Goal: Information Seeking & Learning: Learn about a topic

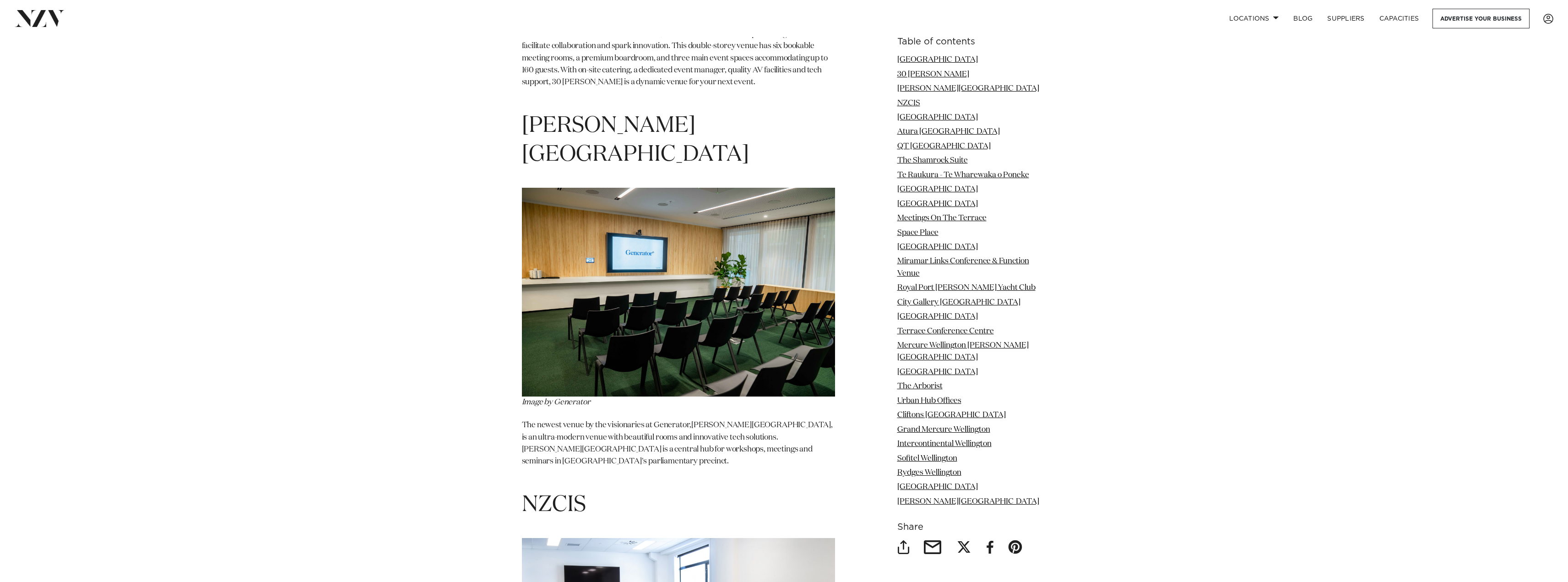
scroll to position [1786, 0]
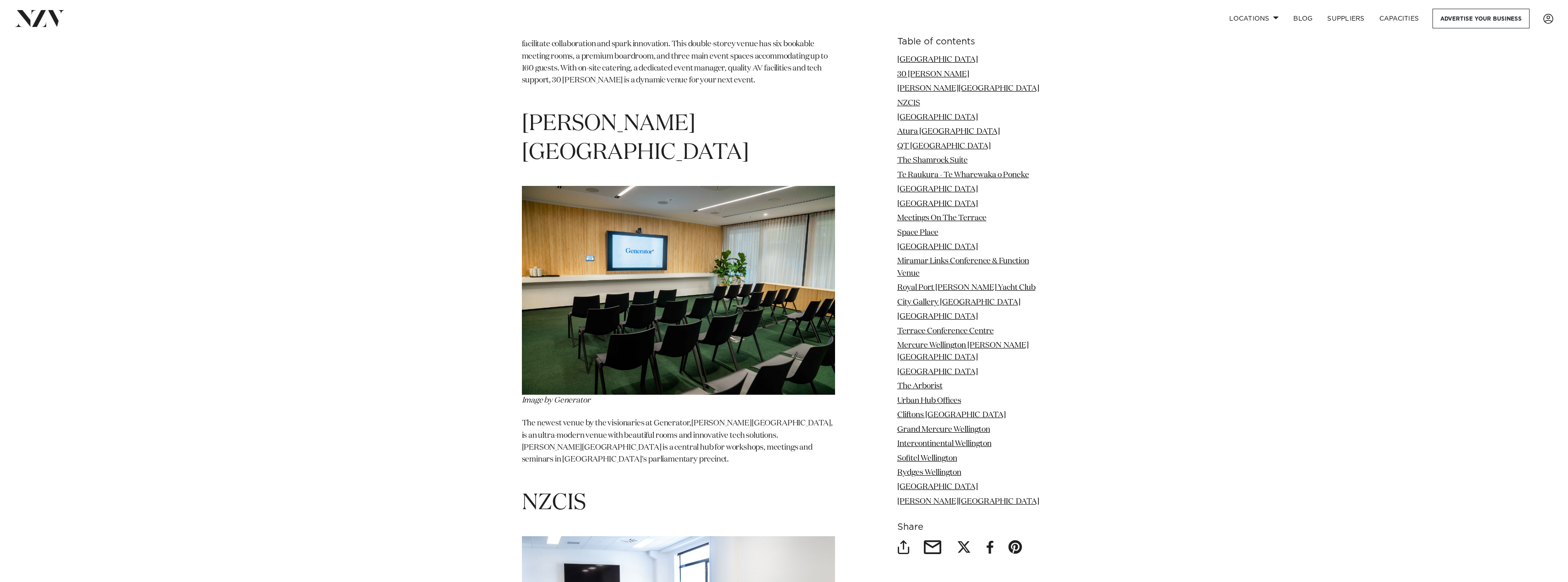
click at [606, 332] on img at bounding box center [678, 291] width 313 height 209
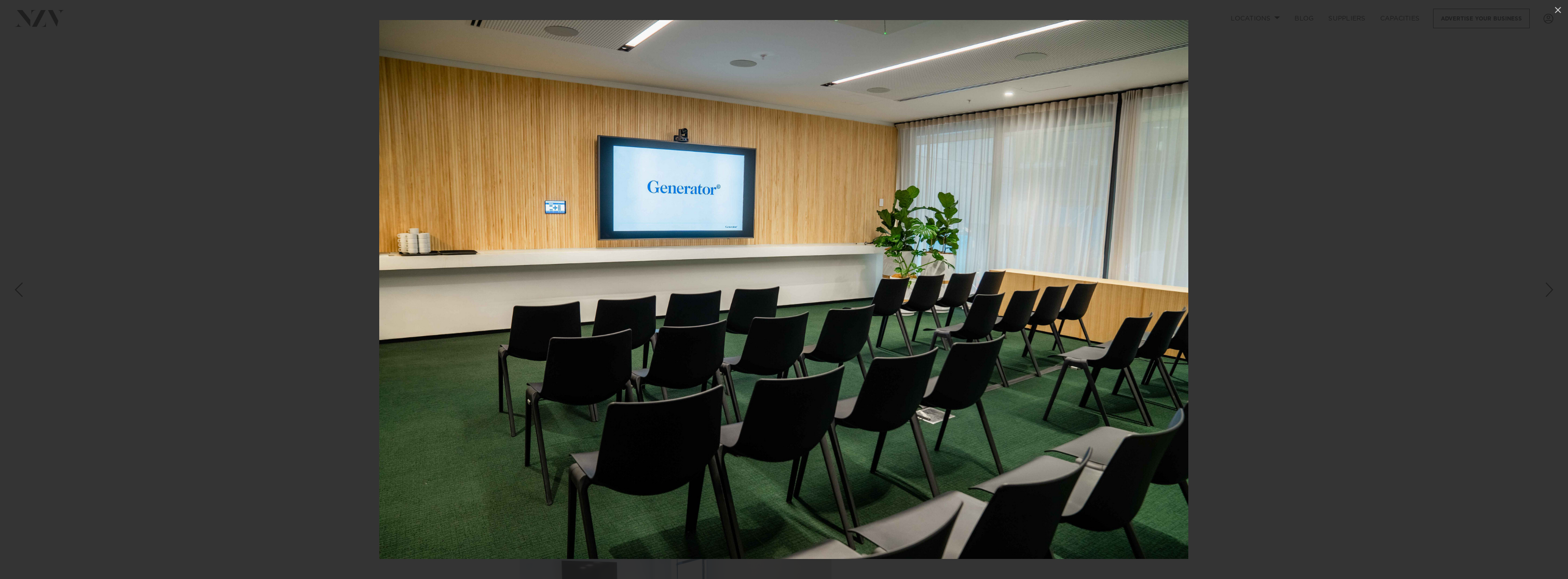
click at [603, 331] on img at bounding box center [783, 289] width 809 height 539
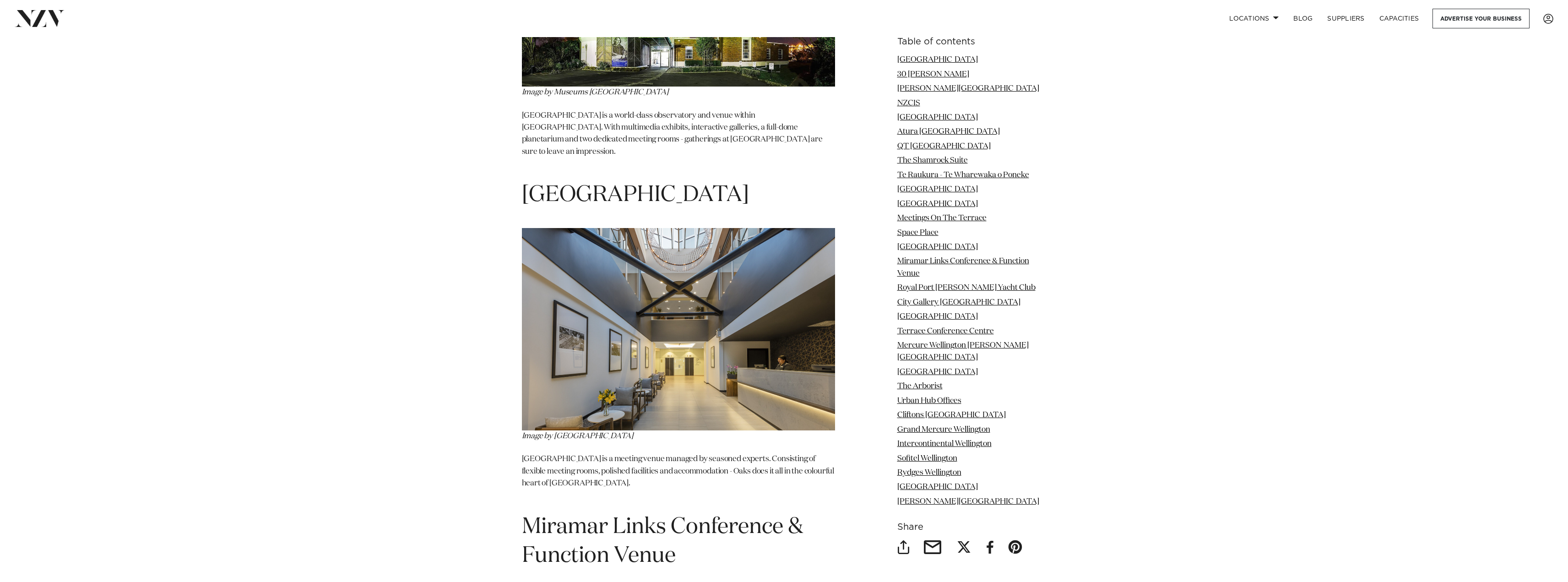
scroll to position [5587, 0]
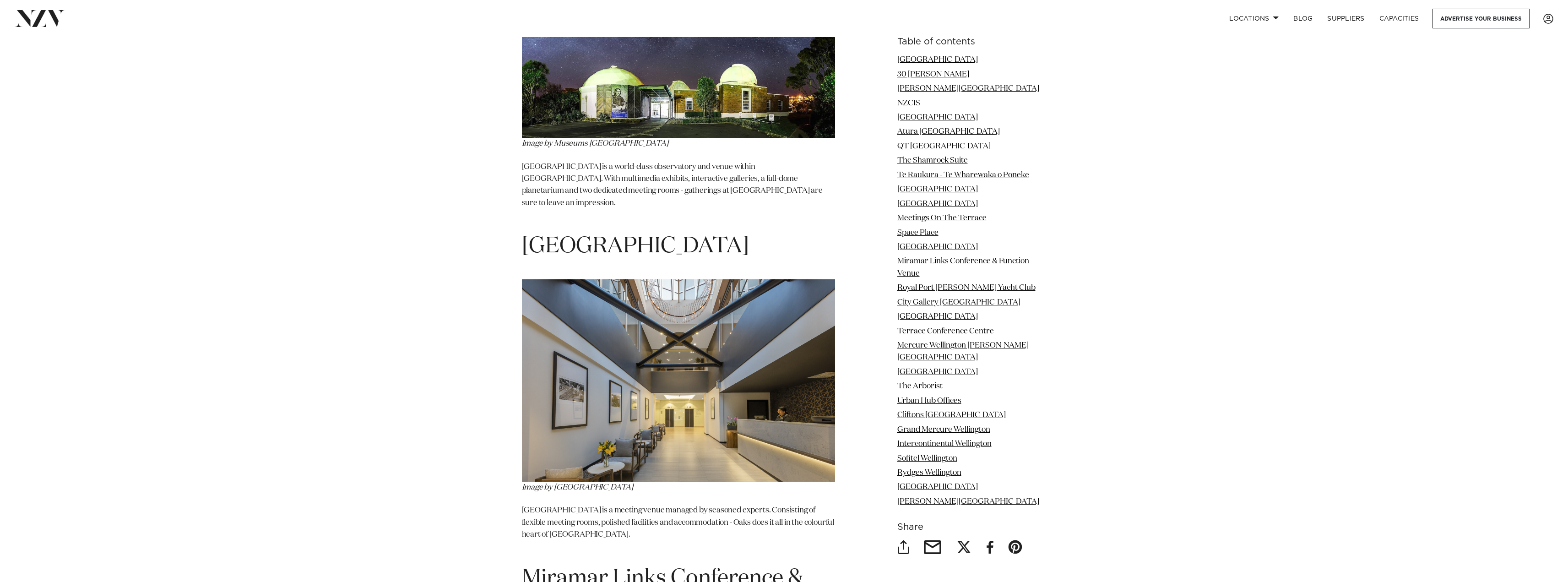
drag, startPoint x: 548, startPoint y: 155, endPoint x: 755, endPoint y: 166, distance: 207.3
click at [755, 232] on h1 "[GEOGRAPHIC_DATA]" at bounding box center [678, 246] width 313 height 29
drag, startPoint x: 663, startPoint y: 422, endPoint x: 782, endPoint y: 427, distance: 119.1
click at [782, 504] on p "[GEOGRAPHIC_DATA] is a meeting venue managed by seasoned experts. Consisting of…" at bounding box center [678, 528] width 313 height 48
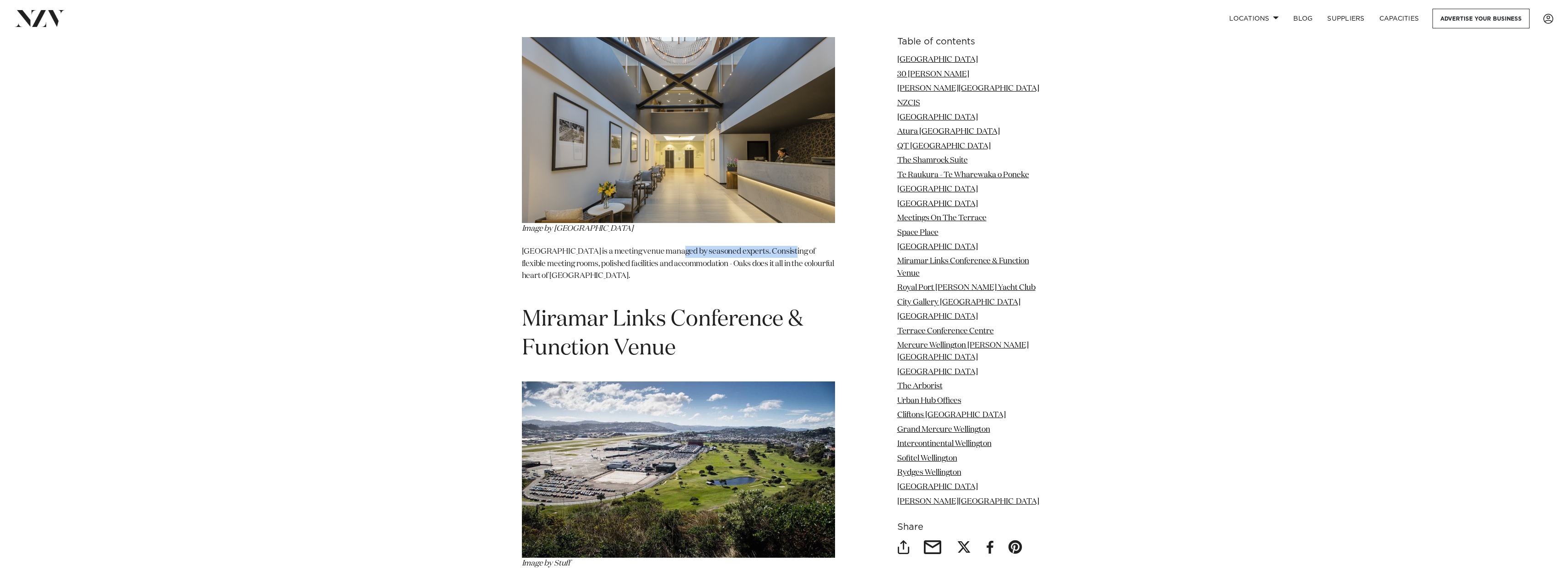
scroll to position [5862, 0]
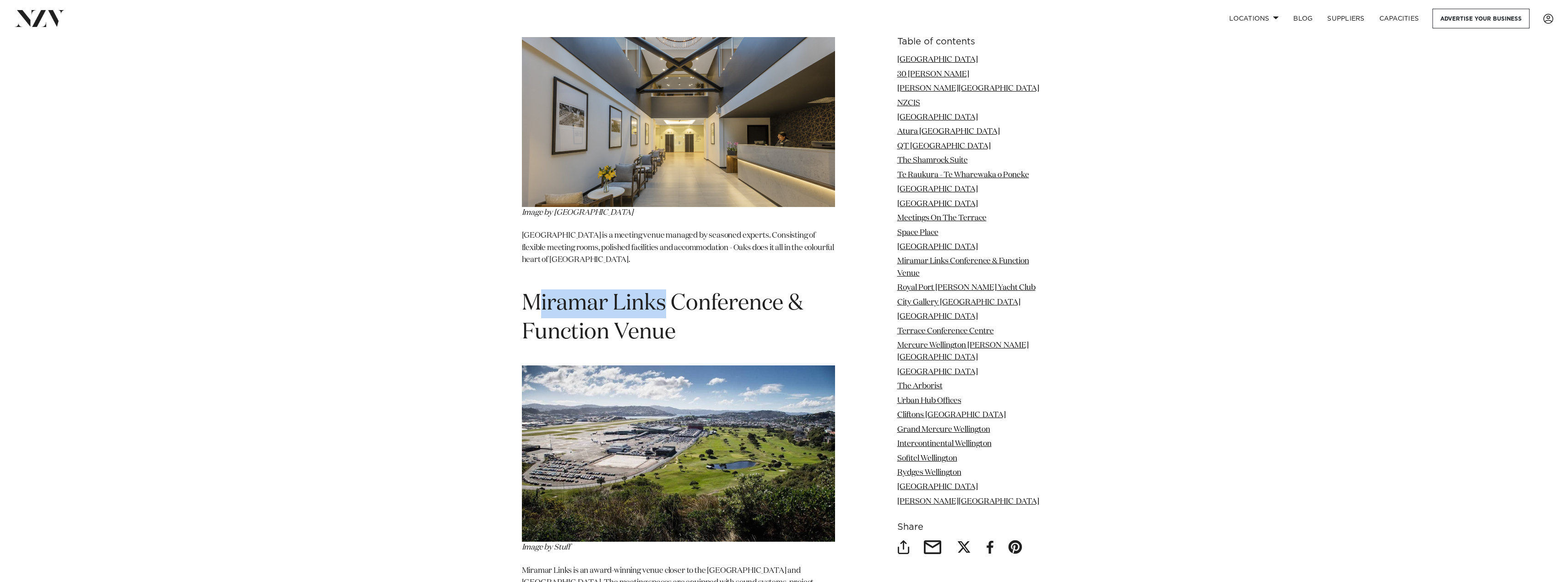
drag, startPoint x: 594, startPoint y: 218, endPoint x: 663, endPoint y: 227, distance: 69.6
click at [663, 290] on h1 "Miramar Links Conference & Function Venue" at bounding box center [678, 318] width 313 height 58
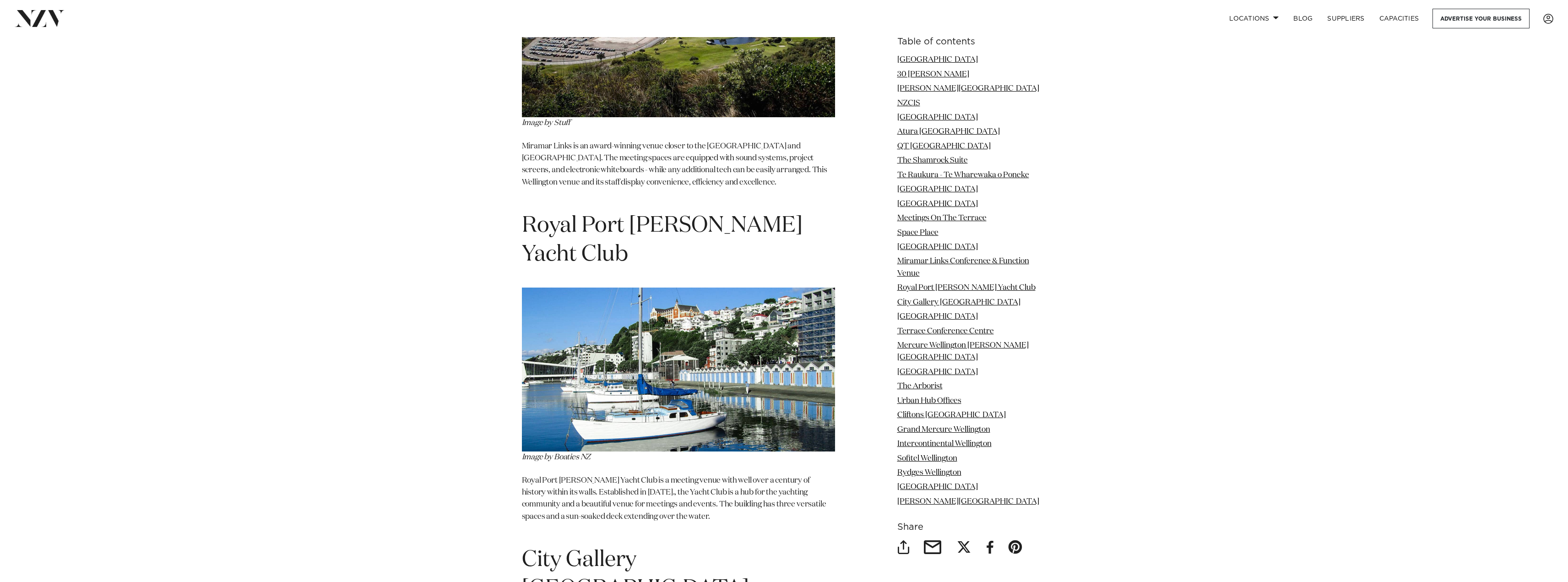
scroll to position [6320, 0]
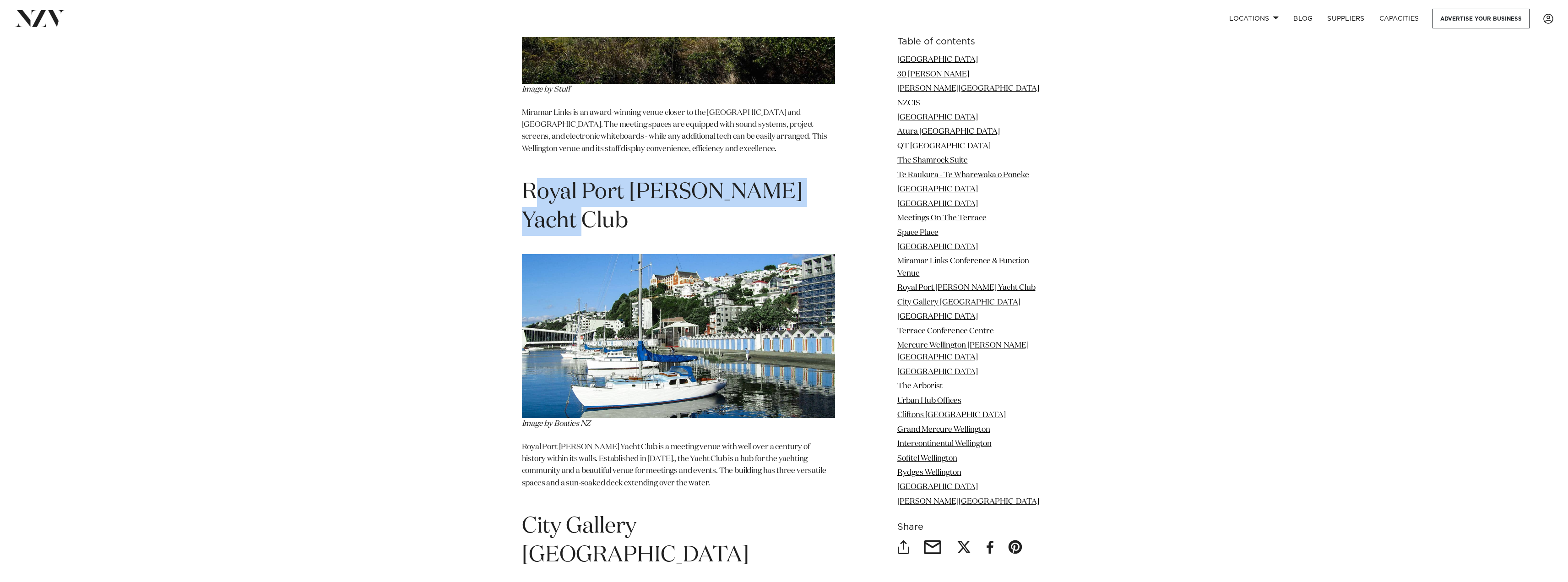
drag, startPoint x: 542, startPoint y: 101, endPoint x: 595, endPoint y: 130, distance: 60.4
click at [595, 178] on h1 "Royal Port [PERSON_NAME] Yacht Club" at bounding box center [678, 207] width 313 height 58
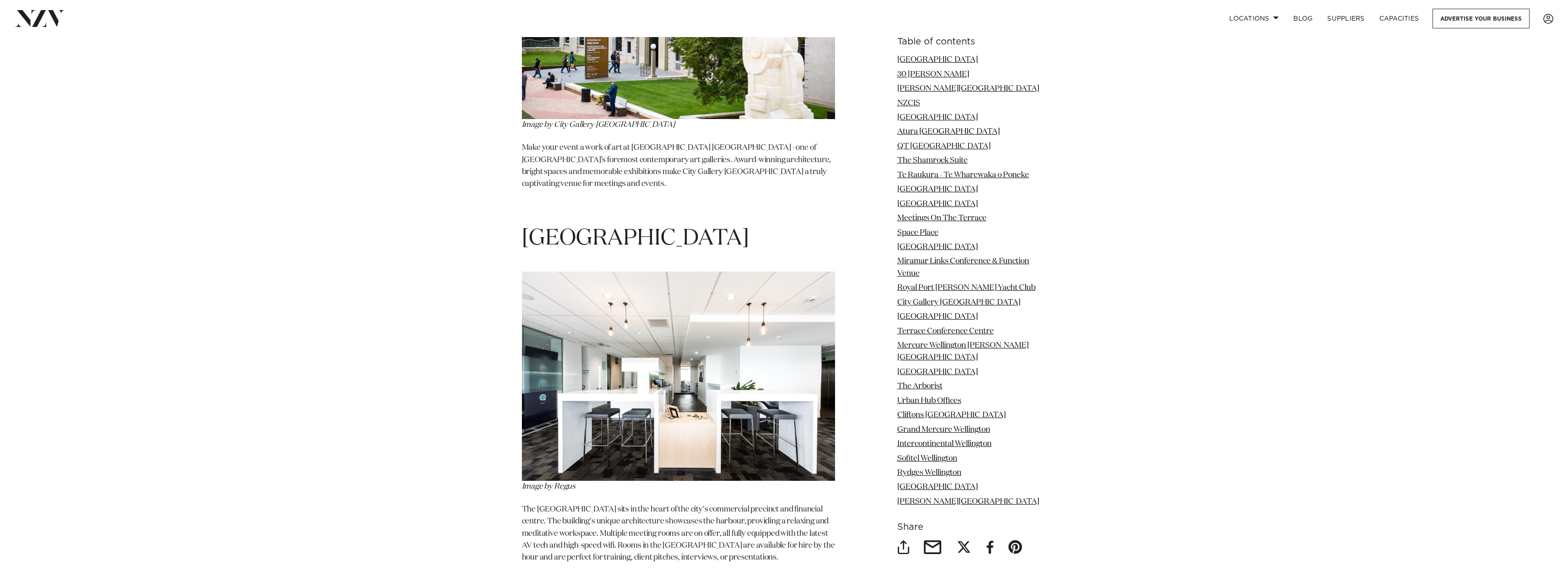
scroll to position [7007, 0]
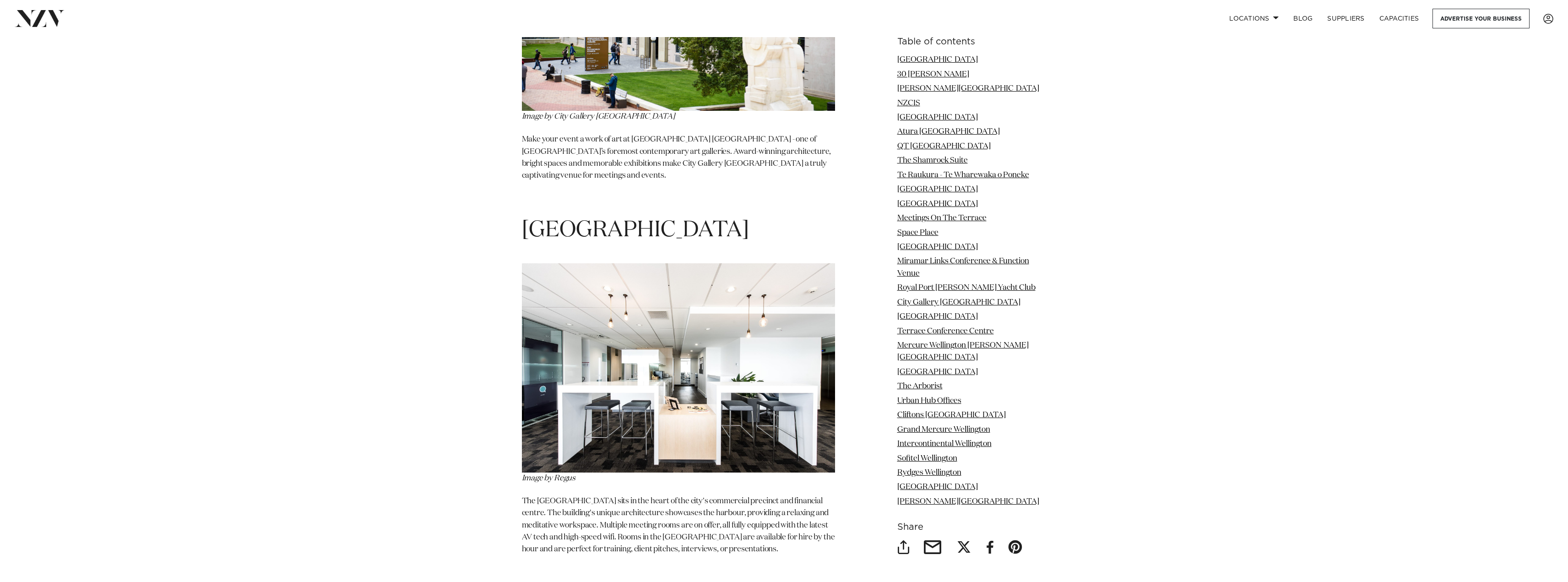
drag, startPoint x: 785, startPoint y: 417, endPoint x: 566, endPoint y: 371, distance: 223.8
click at [566, 495] on p "The [GEOGRAPHIC_DATA] sits in the heart of the city's commercial precinct and f…" at bounding box center [678, 531] width 313 height 73
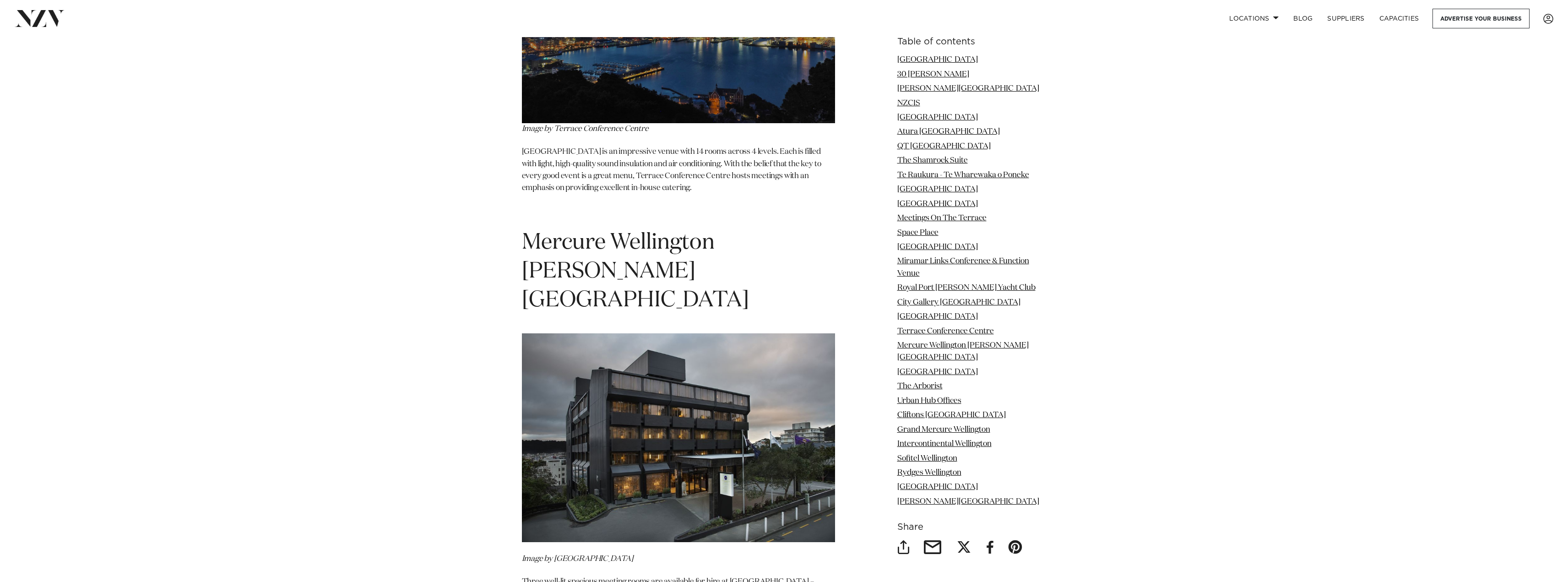
scroll to position [7694, 0]
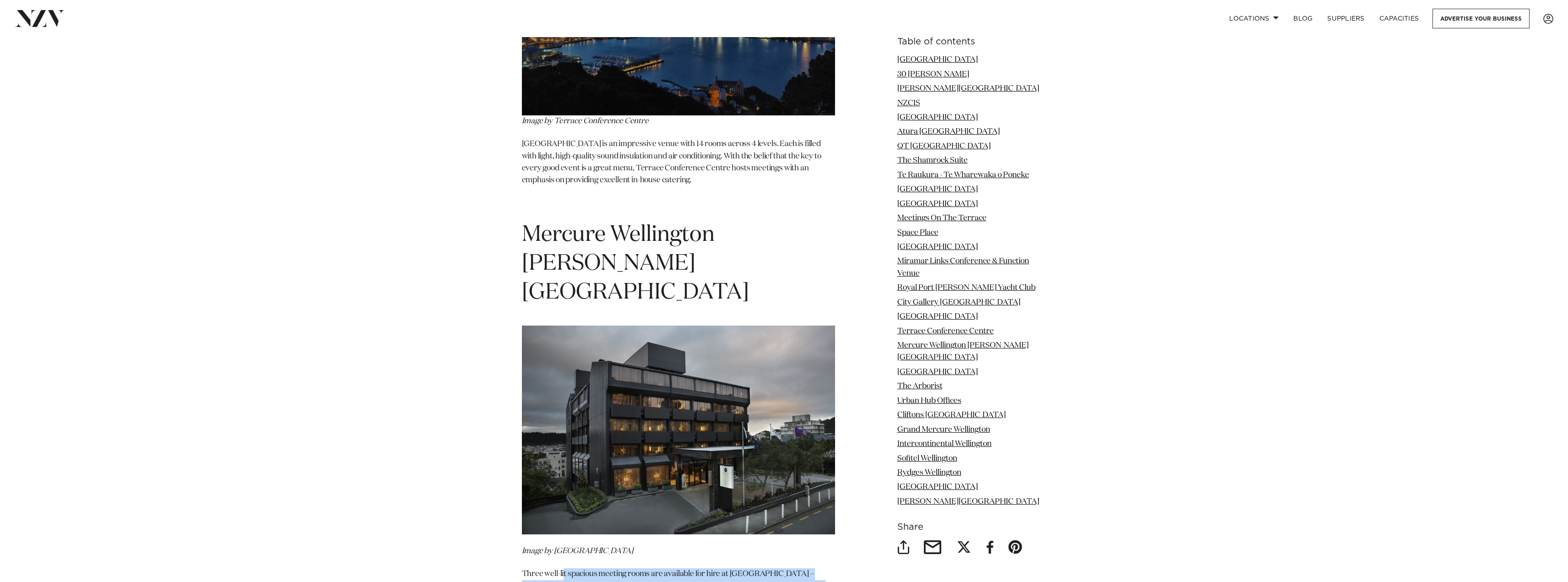
drag, startPoint x: 565, startPoint y: 416, endPoint x: 727, endPoint y: 436, distance: 163.2
click at [727, 568] on p "Three well-lit spacious meeting rooms are available for hire at [GEOGRAPHIC_DAT…" at bounding box center [678, 592] width 313 height 48
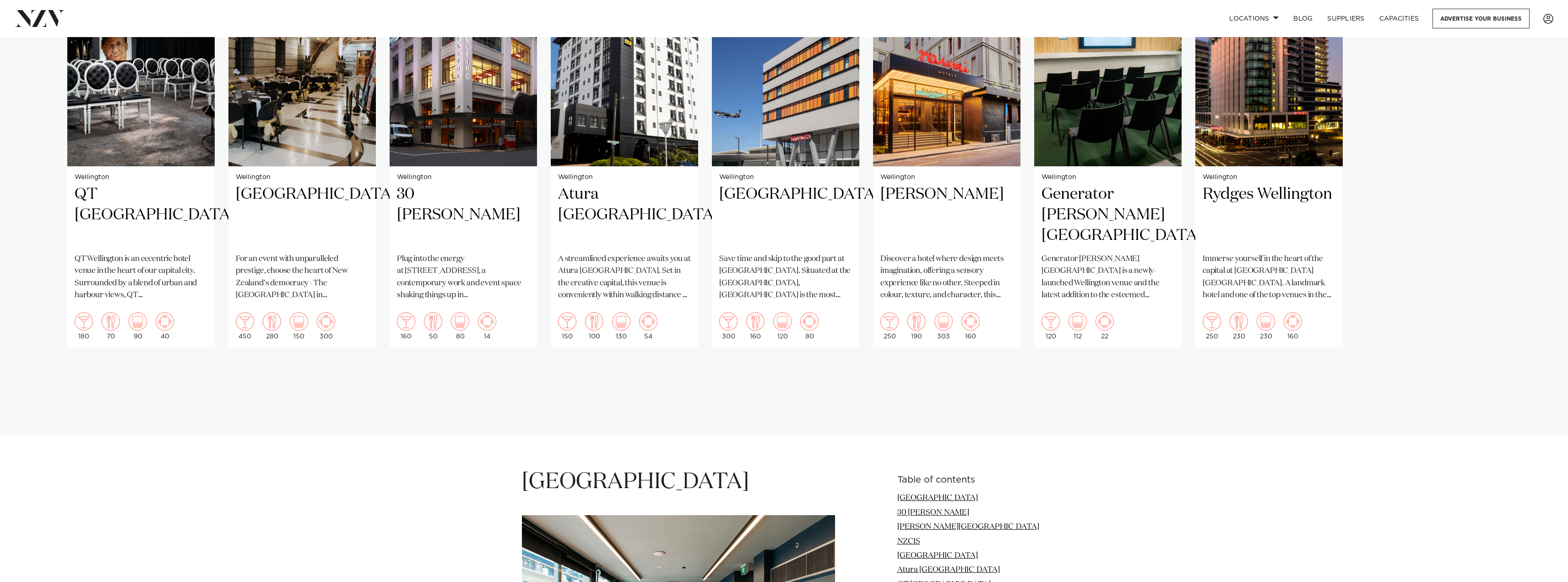
scroll to position [0, 0]
